Goal: Information Seeking & Learning: Learn about a topic

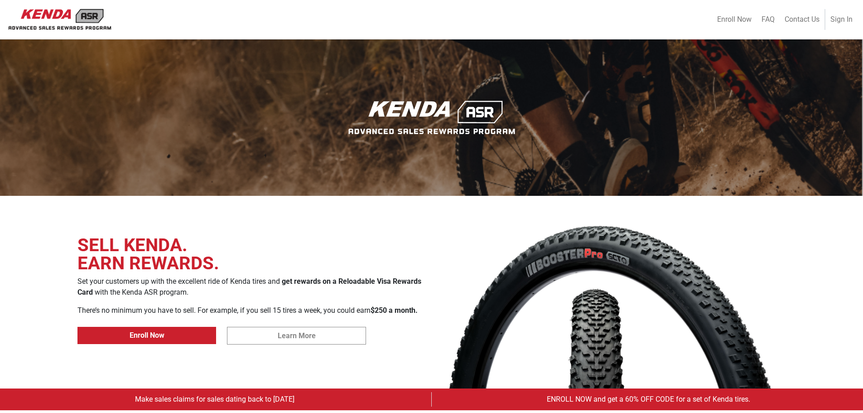
click at [275, 334] on button "Learn More" at bounding box center [296, 336] width 139 height 18
click at [772, 19] on span "FAQ" at bounding box center [768, 19] width 13 height 9
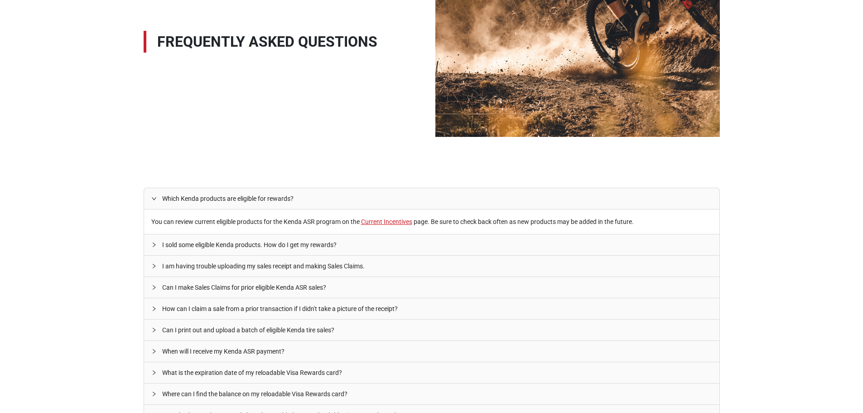
scroll to position [136, 0]
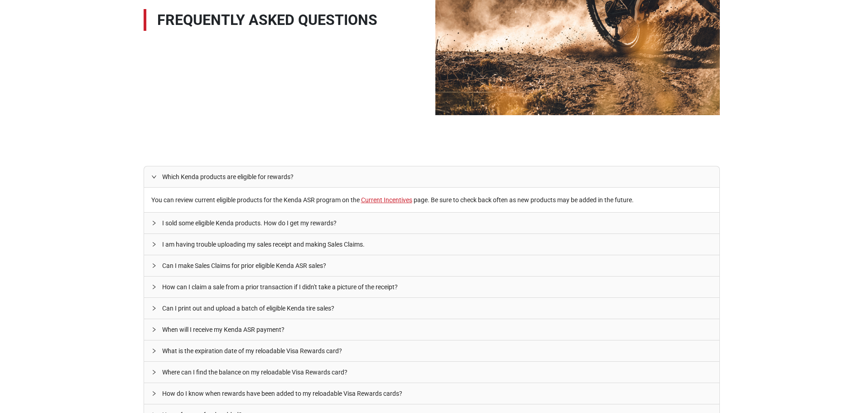
click at [156, 176] on icon "right" at bounding box center [153, 176] width 5 height 3
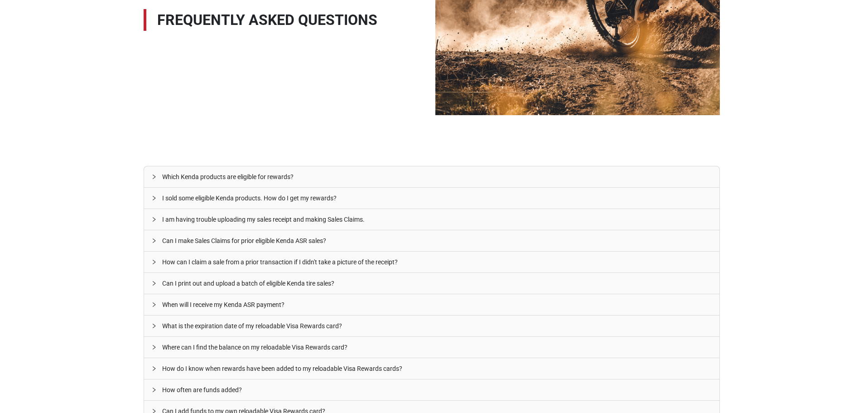
click at [153, 175] on icon "right" at bounding box center [154, 176] width 3 height 5
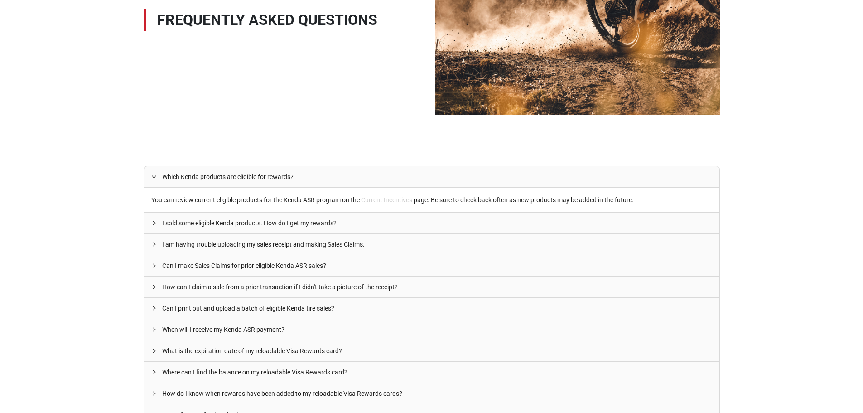
click at [399, 199] on link "Current Incentives" at bounding box center [386, 199] width 51 height 7
